Goal: Task Accomplishment & Management: Manage account settings

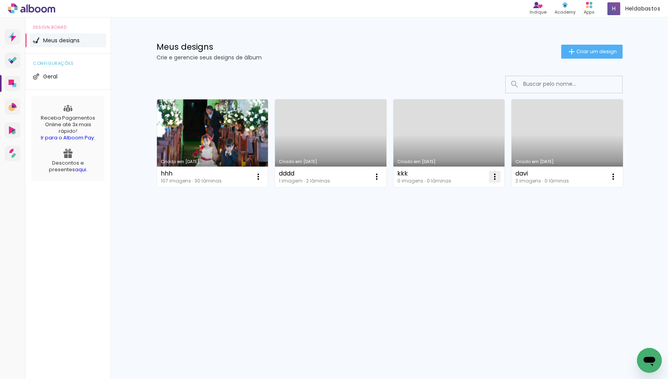
click at [500, 180] on paper-icon-button at bounding box center [495, 177] width 16 height 16
click at [475, 223] on paper-item "Excluir" at bounding box center [464, 228] width 77 height 16
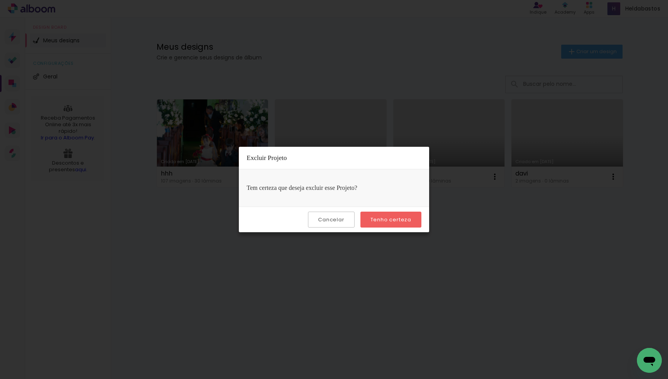
click at [388, 216] on paper-button "Tenho certeza" at bounding box center [391, 220] width 61 height 16
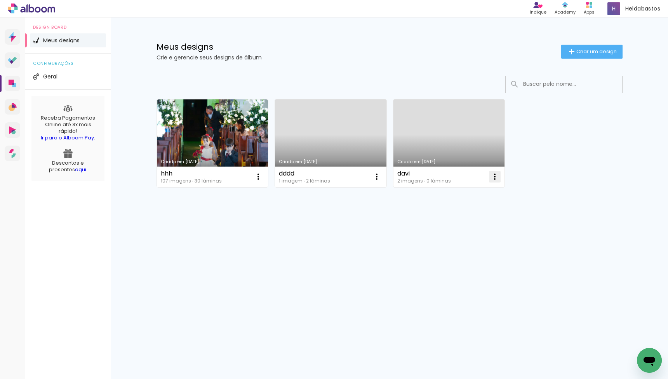
click at [493, 173] on iron-icon at bounding box center [494, 176] width 9 height 9
click at [476, 227] on paper-item "Excluir" at bounding box center [464, 228] width 77 height 16
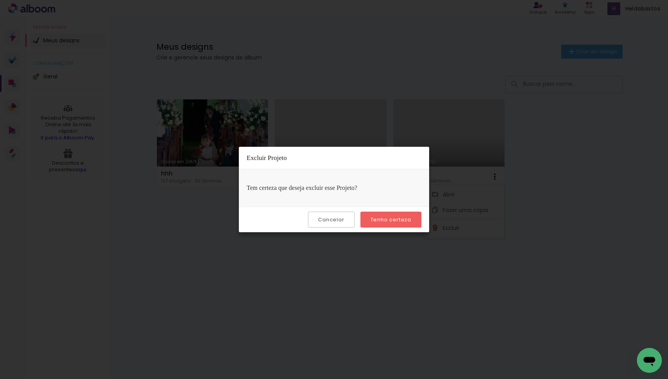
click at [0, 0] on slot "Tenho certeza" at bounding box center [0, 0] width 0 height 0
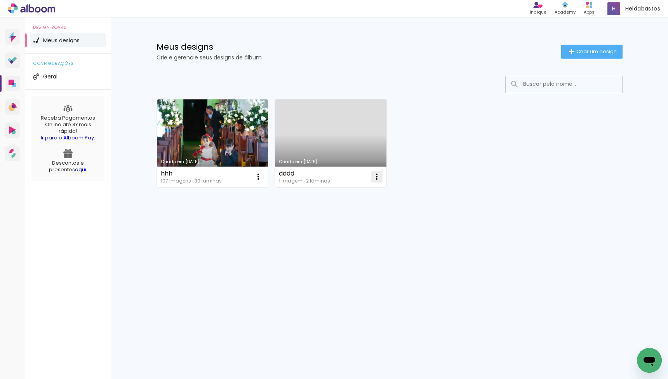
click at [378, 174] on iron-icon at bounding box center [376, 176] width 9 height 9
click at [366, 229] on paper-item "Excluir" at bounding box center [346, 228] width 77 height 16
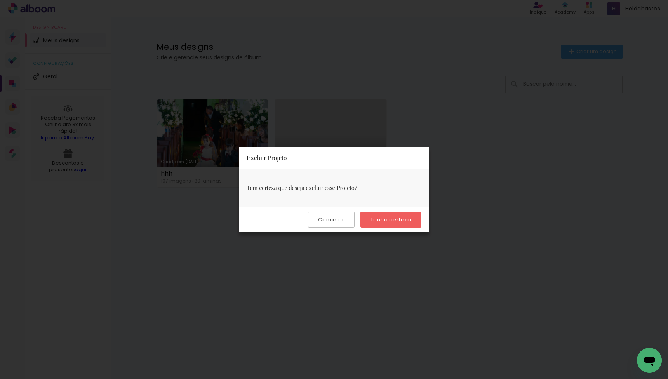
click at [0, 0] on slot "Tenho certeza" at bounding box center [0, 0] width 0 height 0
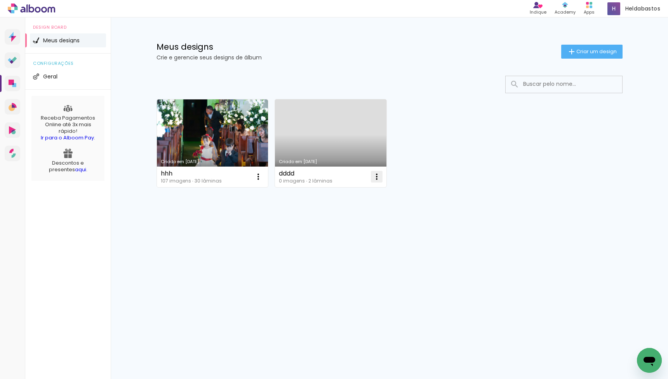
click at [374, 174] on iron-icon at bounding box center [376, 176] width 9 height 9
click at [369, 223] on paper-item "Excluir" at bounding box center [346, 228] width 77 height 16
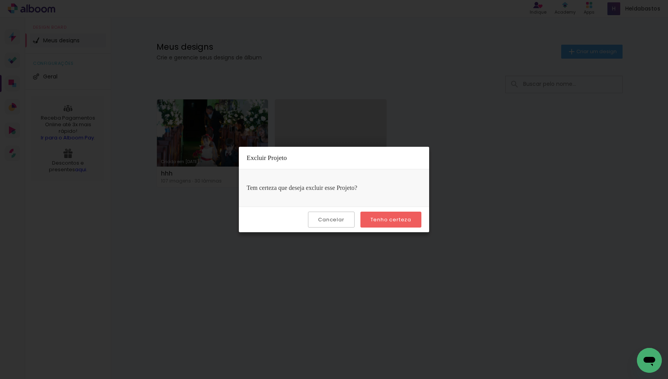
click at [380, 214] on paper-button "Tenho certeza" at bounding box center [391, 220] width 61 height 16
